Goal: Task Accomplishment & Management: Use online tool/utility

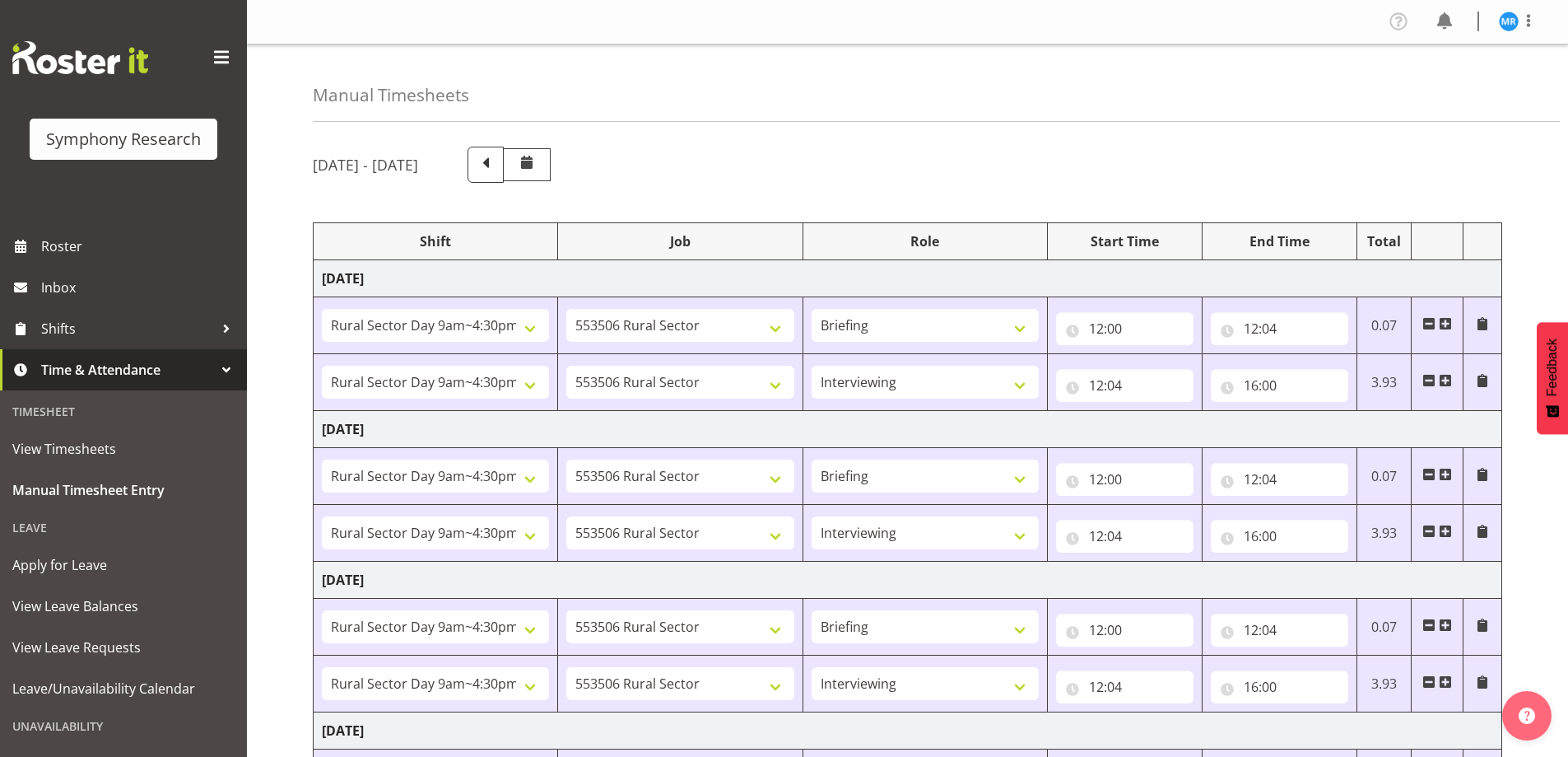
select select "81561"
select select "10587"
select select "81561"
select select "10587"
select select "47"
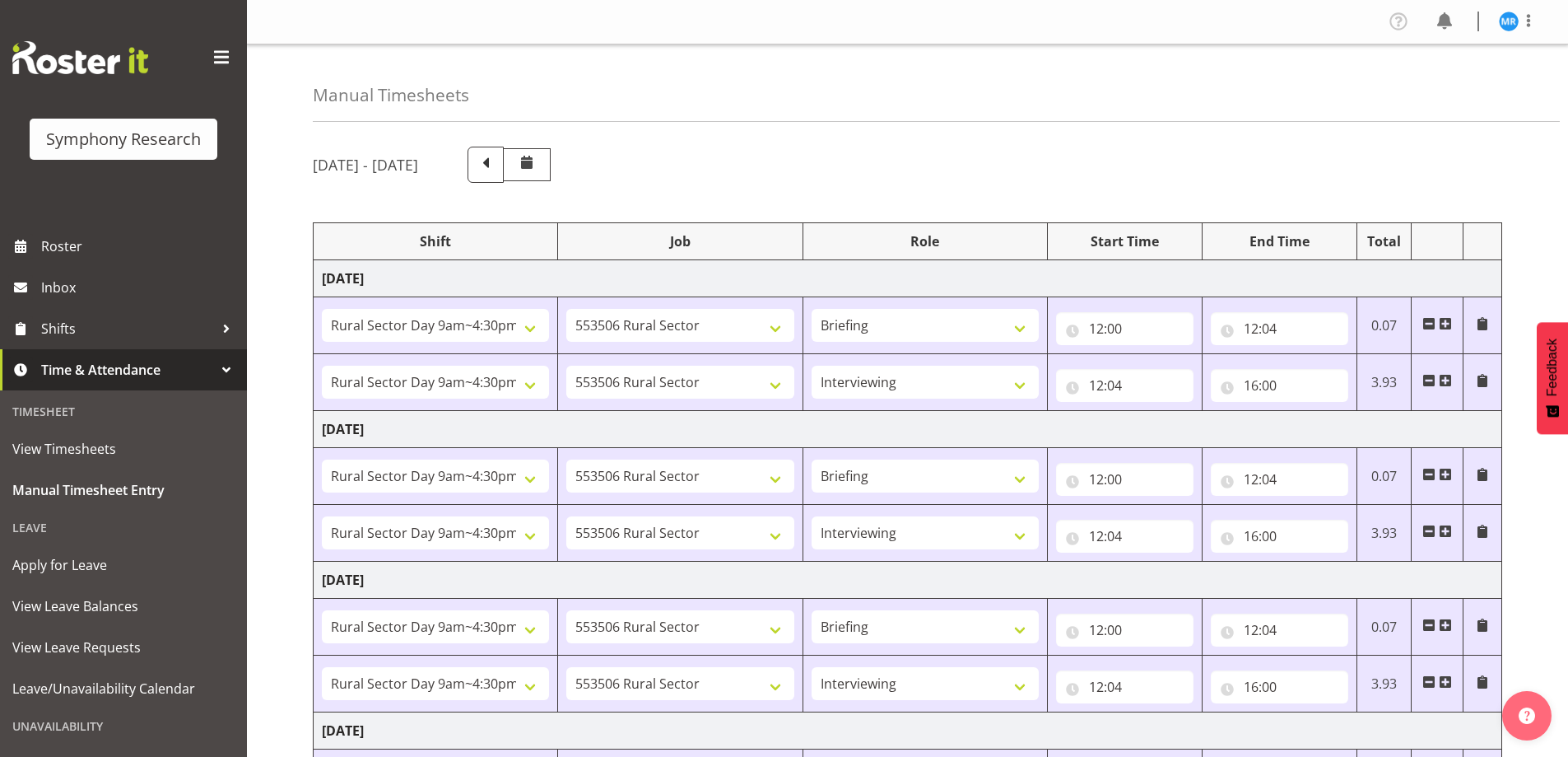
select select "81561"
select select "10587"
select select "81561"
select select "10587"
select select "47"
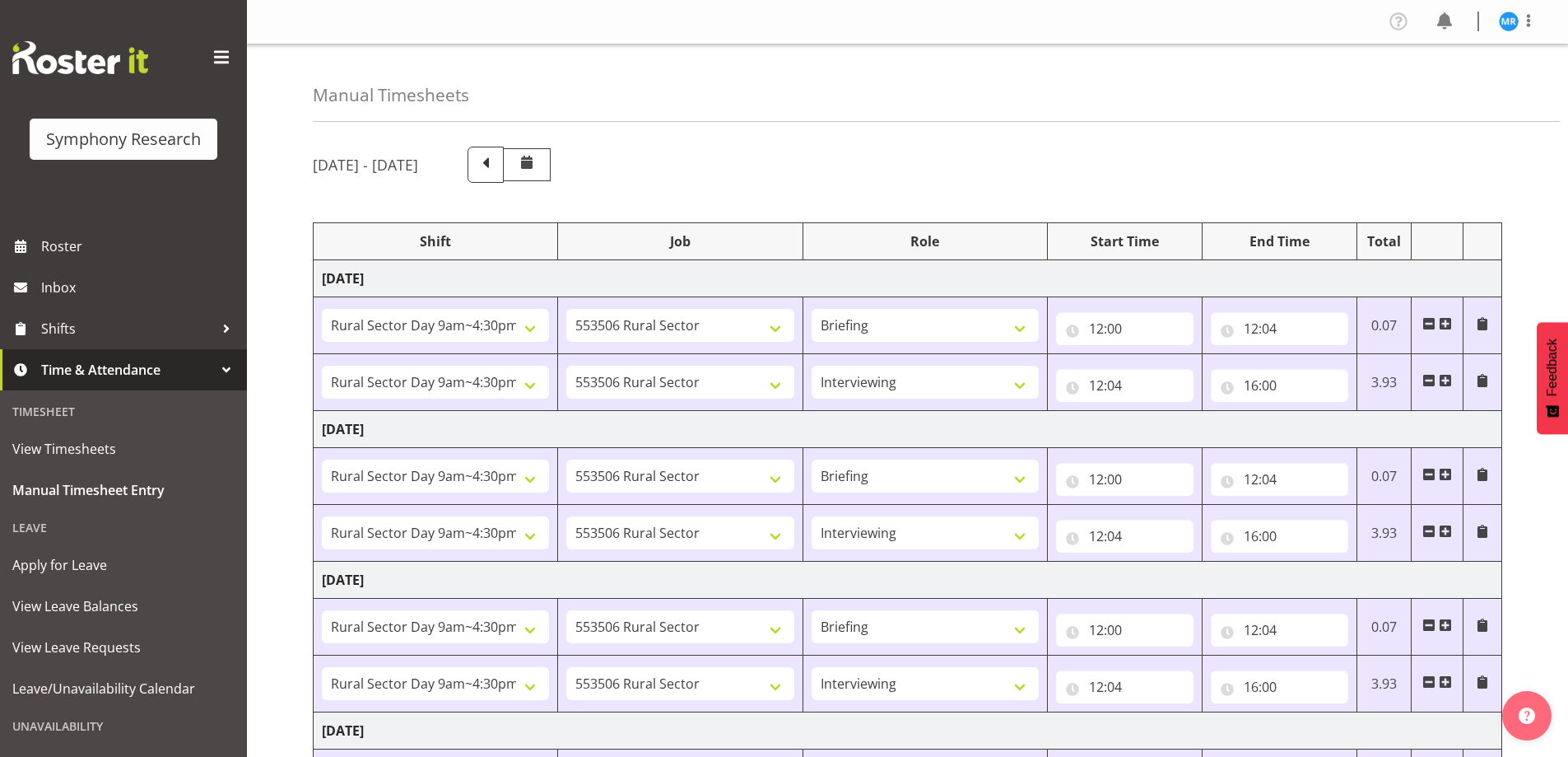
select select "81561"
select select "10587"
select select "81561"
select select "10587"
select select "47"
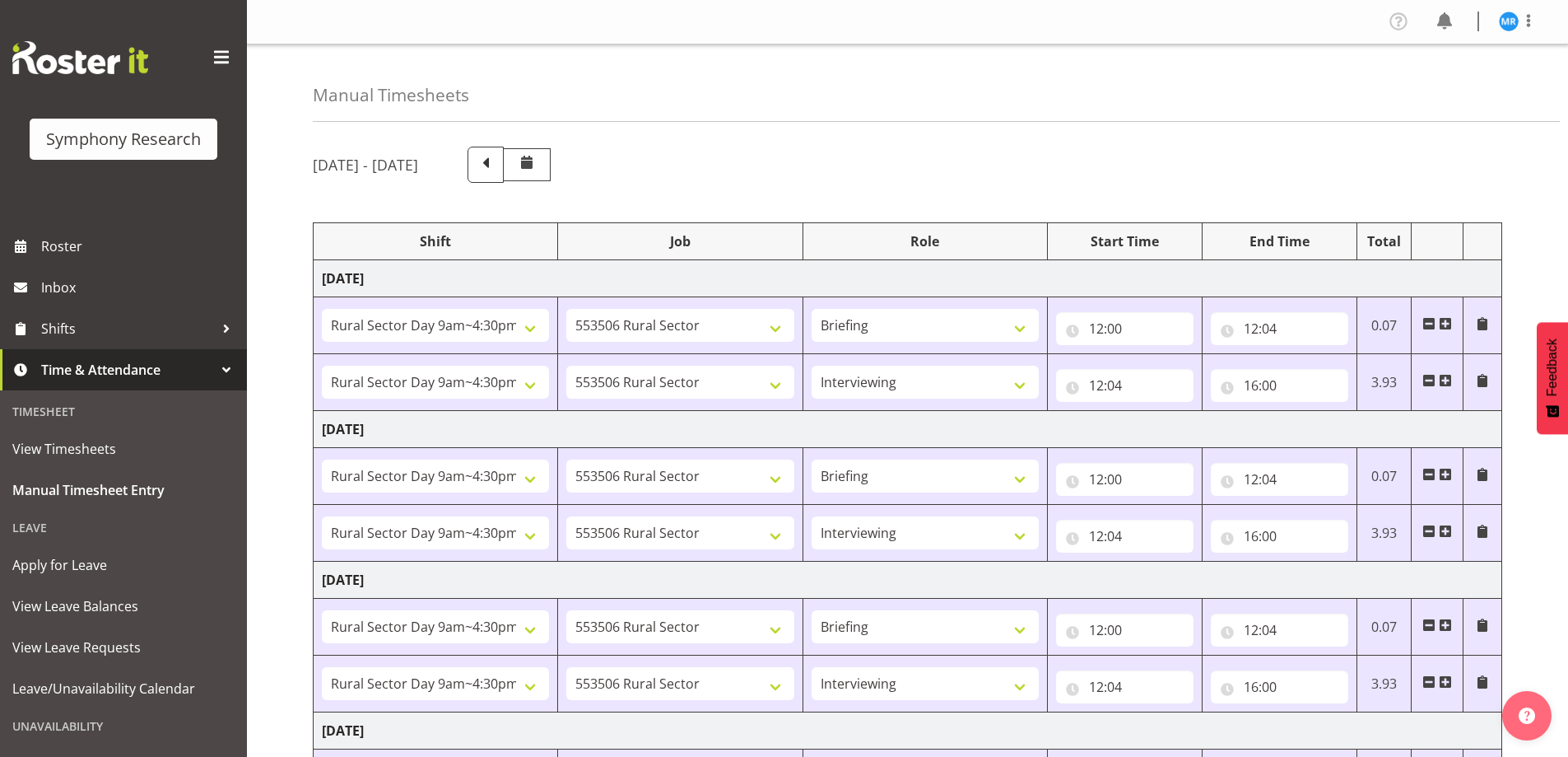
select select "81561"
select select "10587"
select select "47"
select select "81561"
select select "10587"
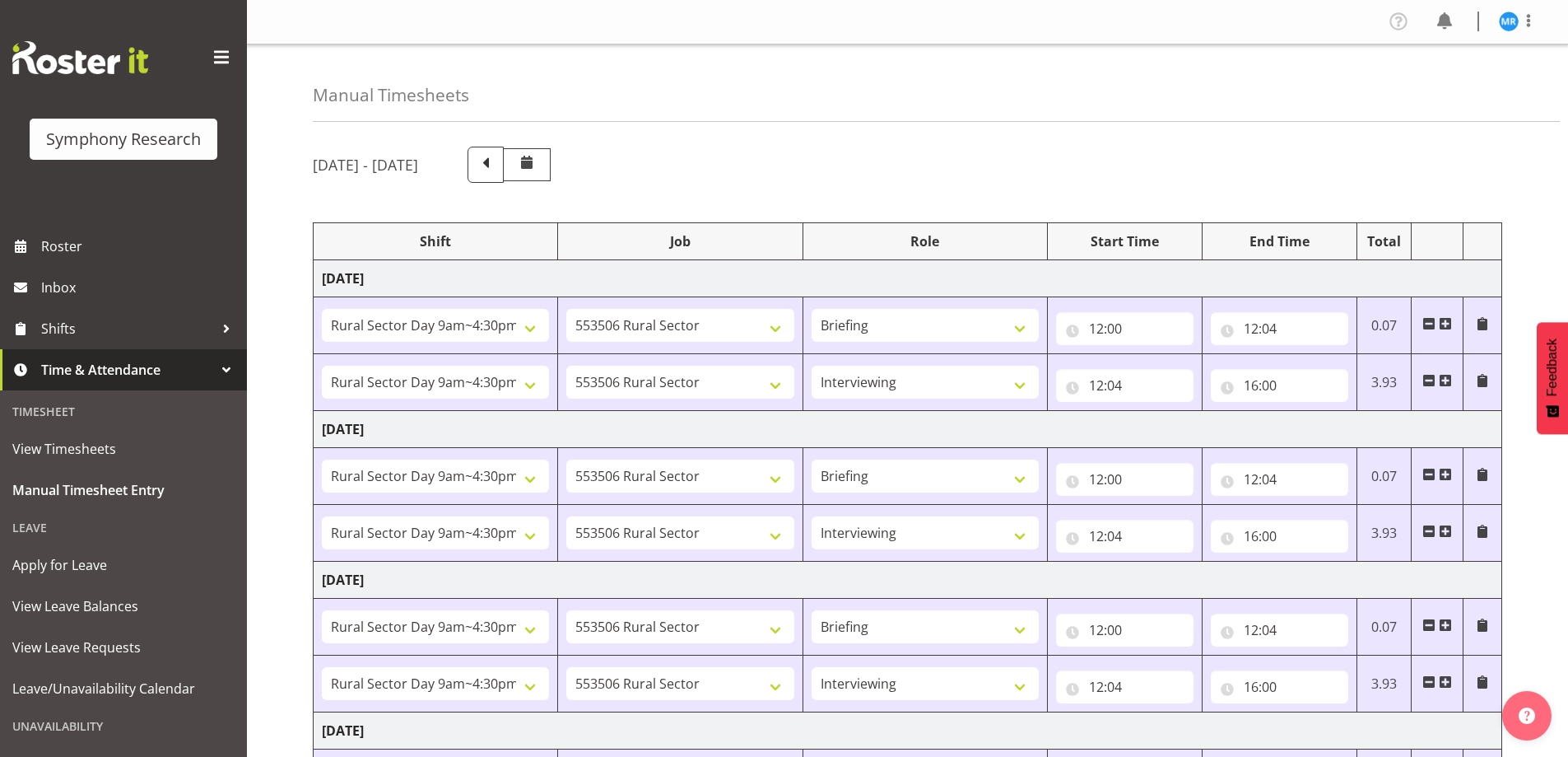
select select "47"
select select "81299"
select select "10587"
select select "81299"
select select "10587"
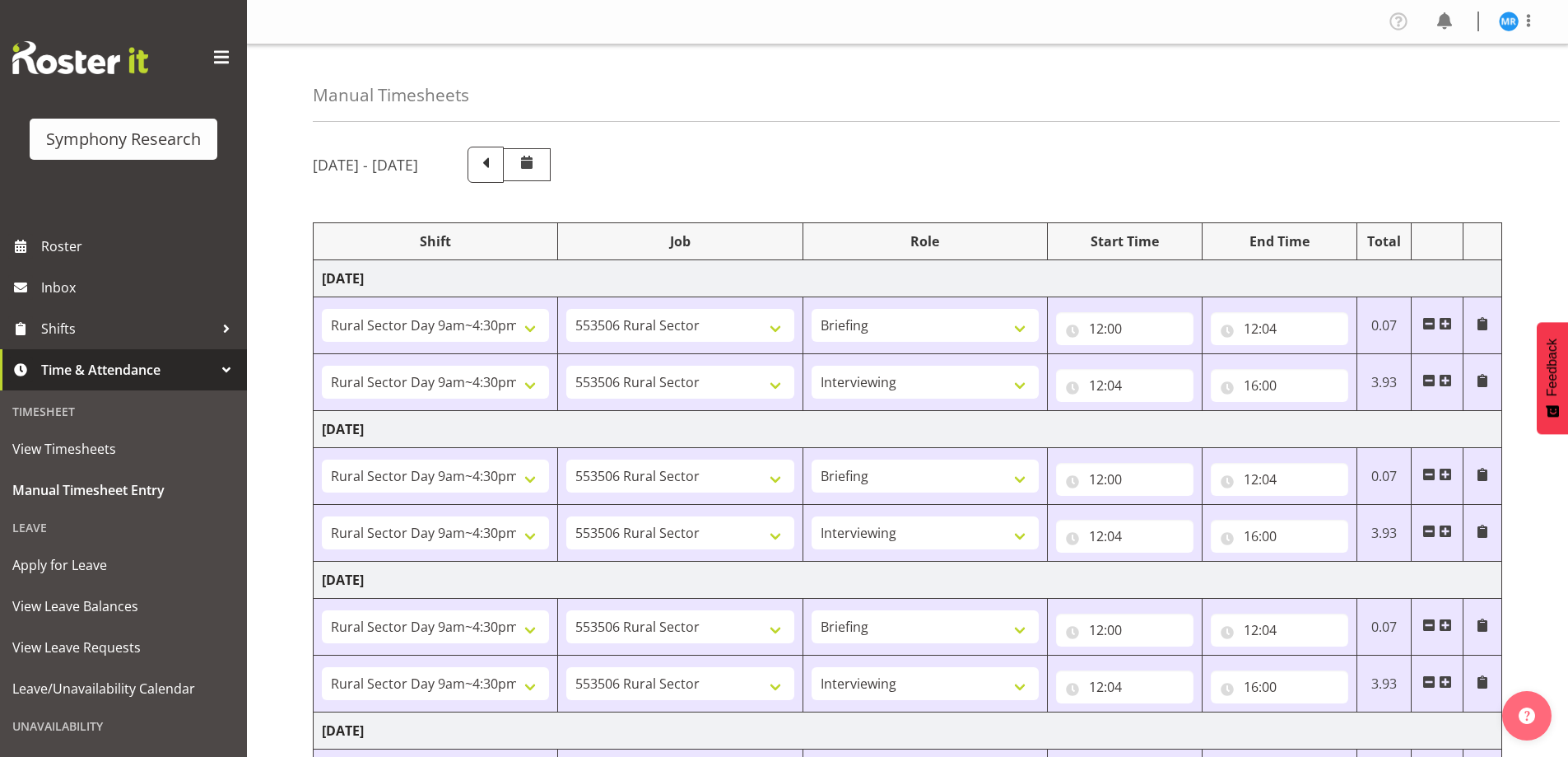
select select "47"
select select "81299"
select select "10587"
select select "47"
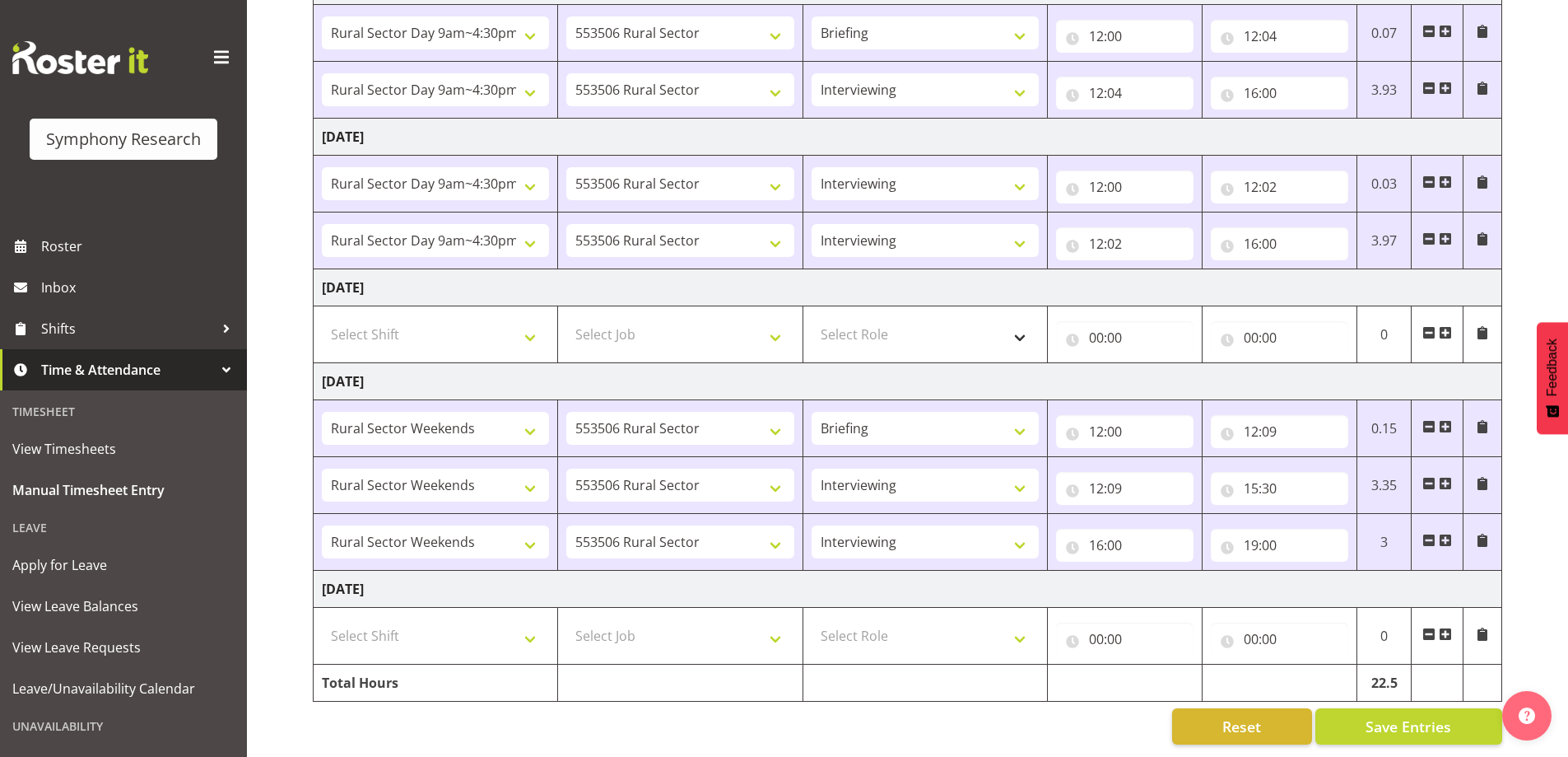
scroll to position [606, 0]
